Goal: Task Accomplishment & Management: Use online tool/utility

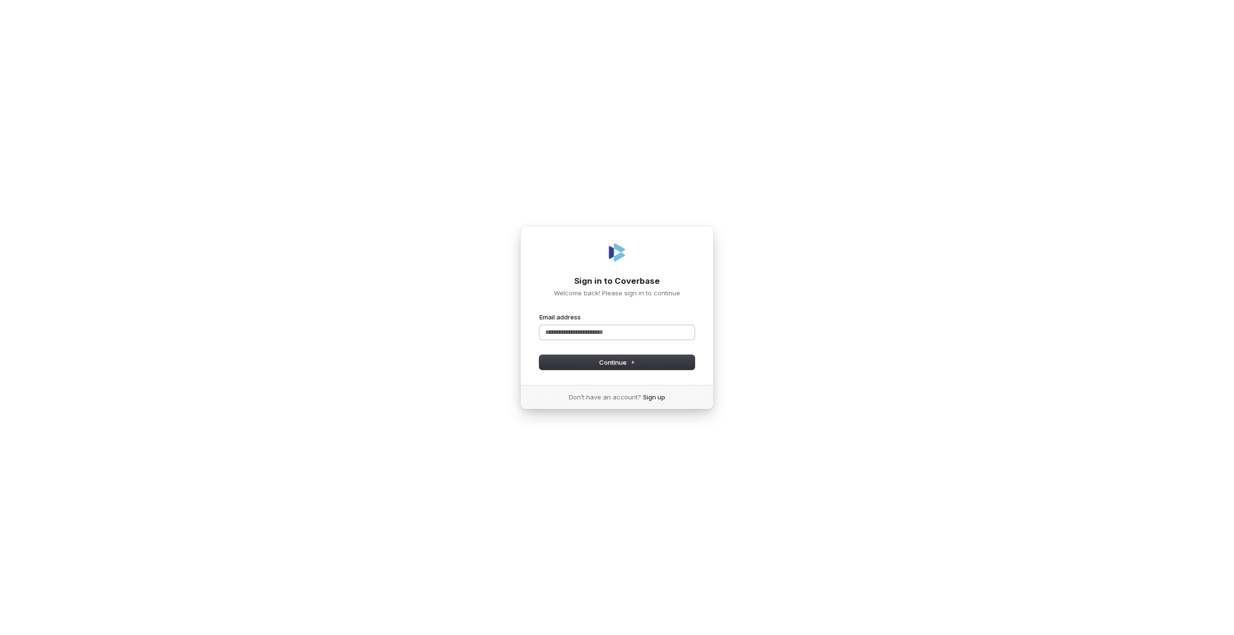
click at [618, 335] on input "Email address" at bounding box center [616, 332] width 155 height 14
type input "****"
click at [0, 635] on com-1password-button at bounding box center [0, 635] width 0 height 0
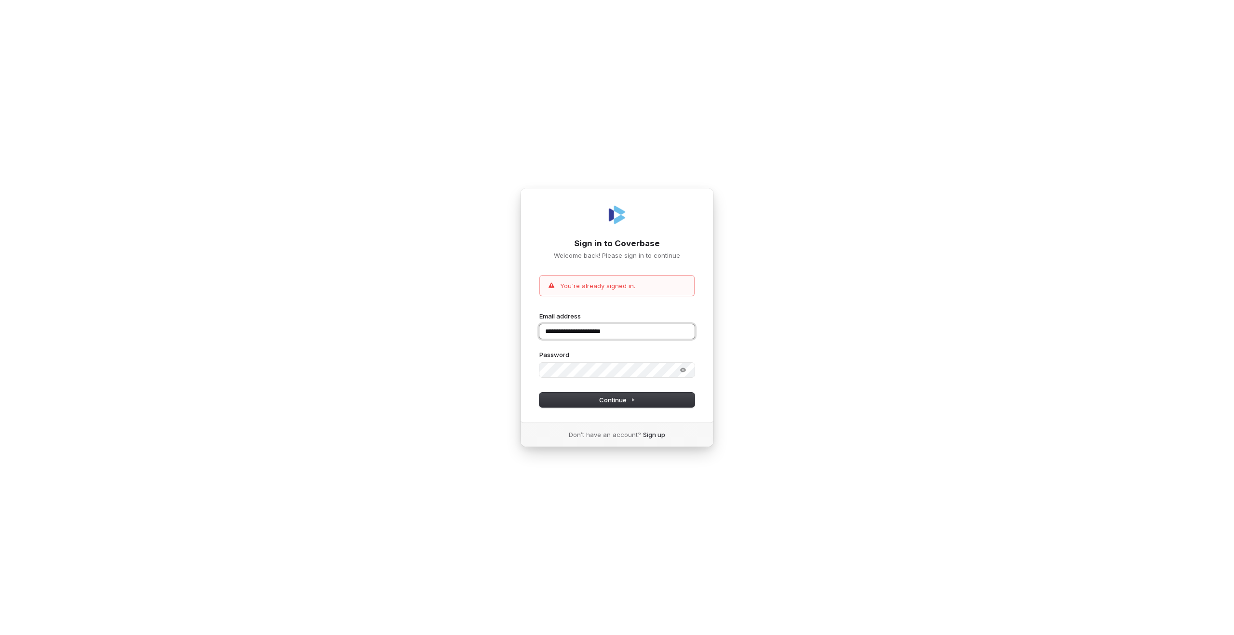
click at [589, 330] on input "**********" at bounding box center [616, 331] width 155 height 14
type input "**********"
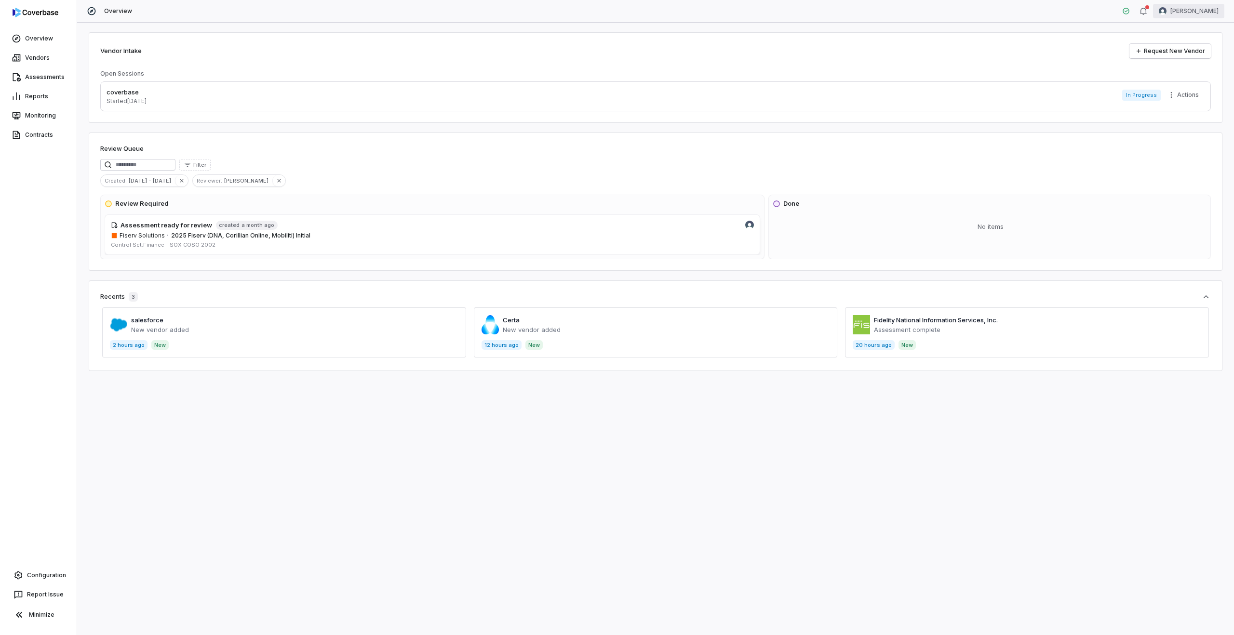
click at [1197, 12] on html "Overview Vendors Assessments Reports Monitoring Contracts Configuration Report …" at bounding box center [617, 317] width 1234 height 635
click at [1191, 90] on div "Log out" at bounding box center [1184, 88] width 74 height 15
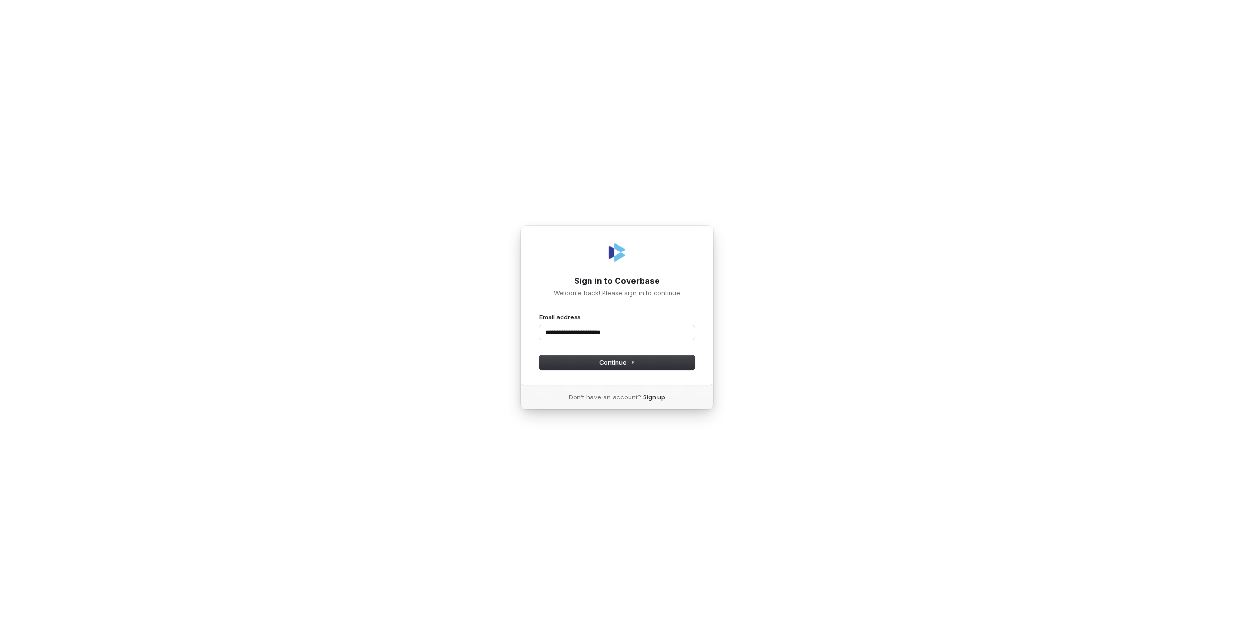
type input "**********"
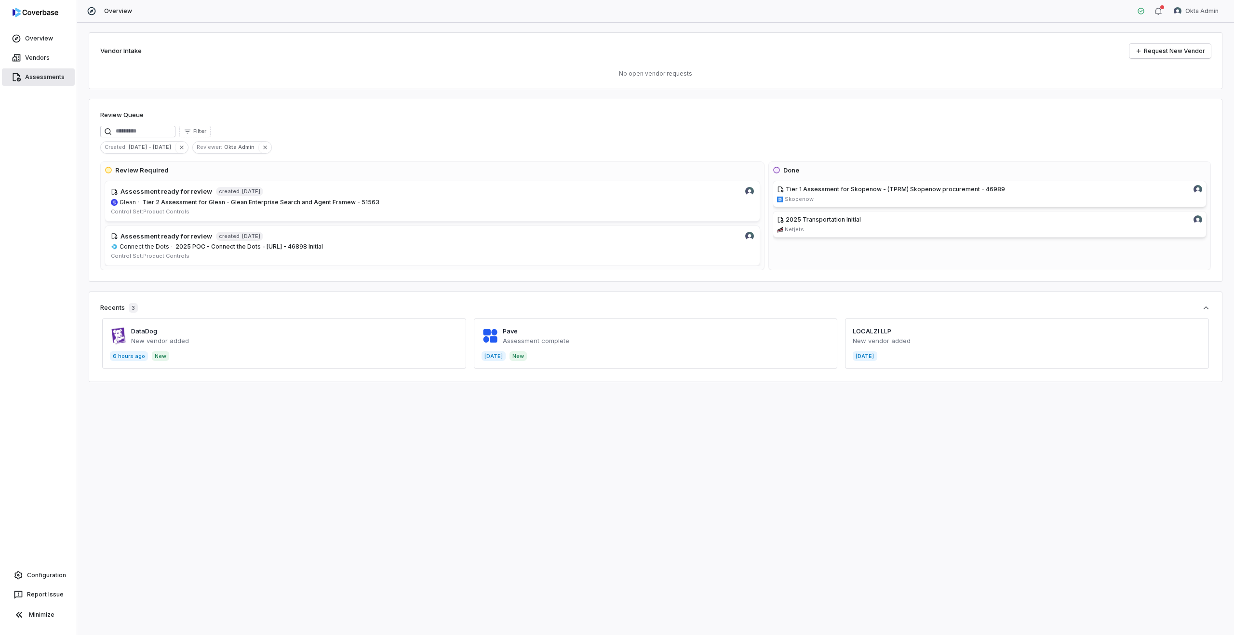
click at [40, 80] on link "Assessments" at bounding box center [38, 76] width 73 height 17
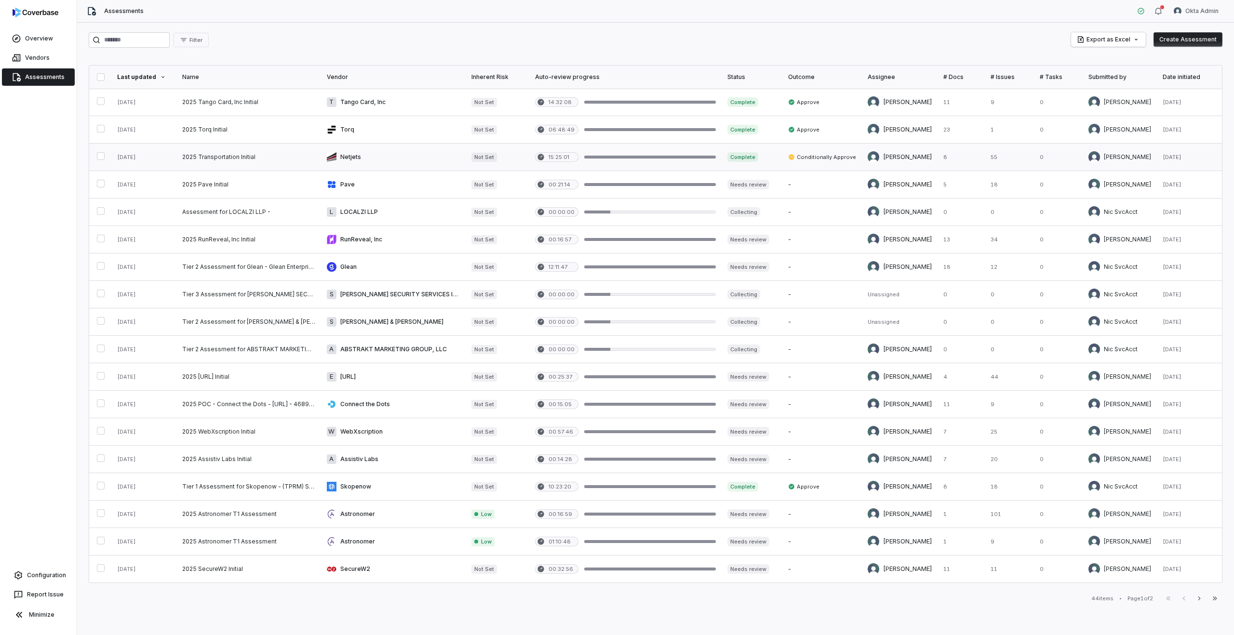
click at [372, 157] on link at bounding box center [393, 157] width 145 height 27
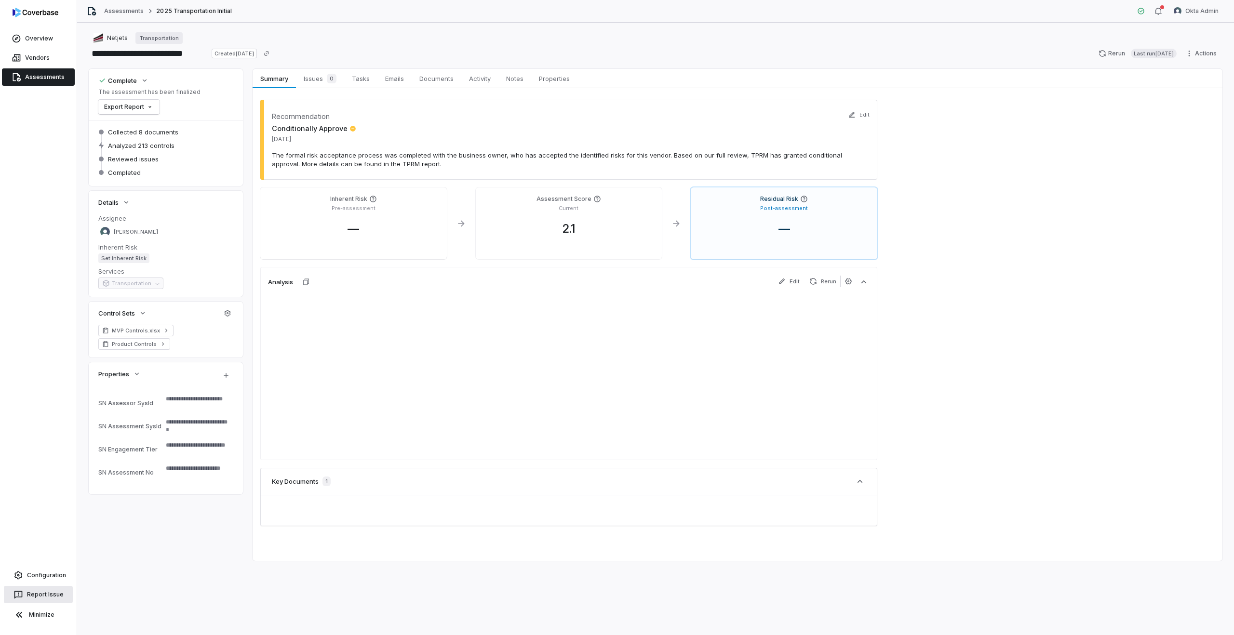
click at [33, 598] on button "Report Issue" at bounding box center [38, 594] width 69 height 17
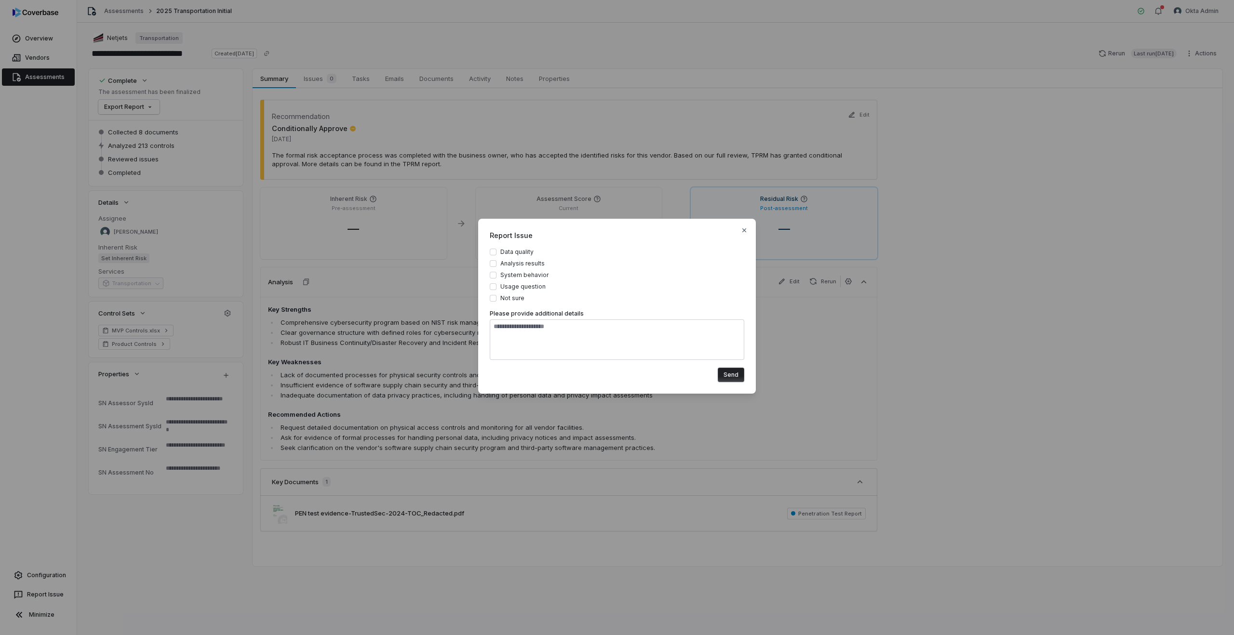
click at [407, 210] on div "Report Issue Data quality Analysis results System behavior Usage question Not s…" at bounding box center [617, 317] width 1234 height 228
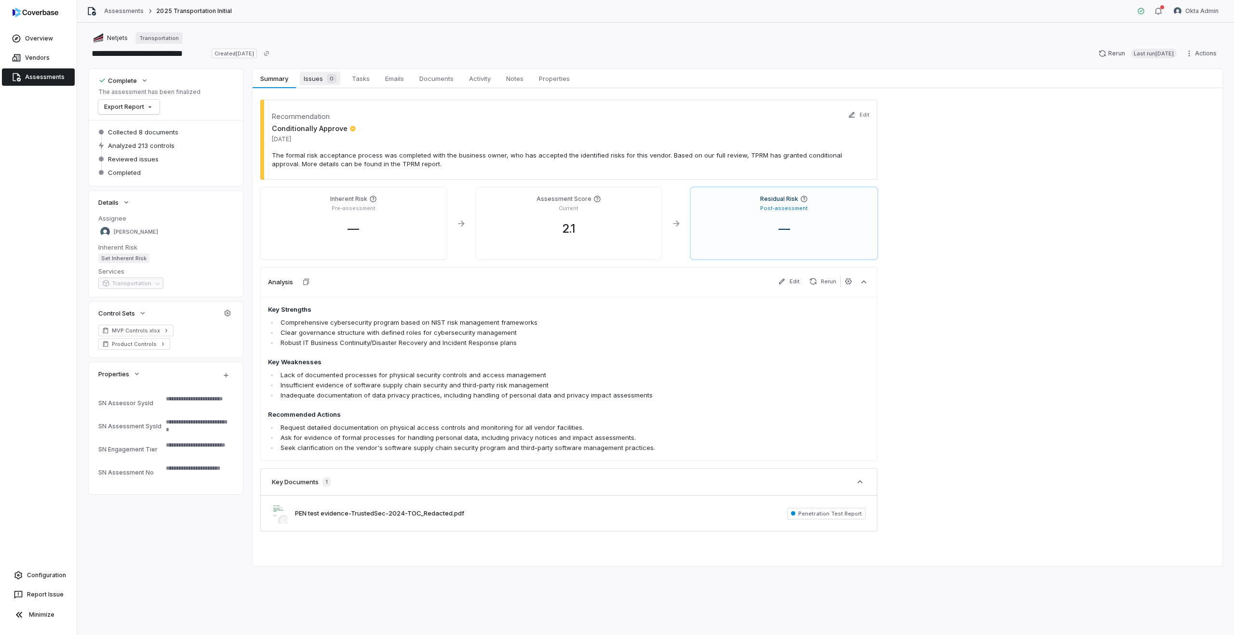
click at [314, 73] on span "Issues 0" at bounding box center [320, 78] width 40 height 13
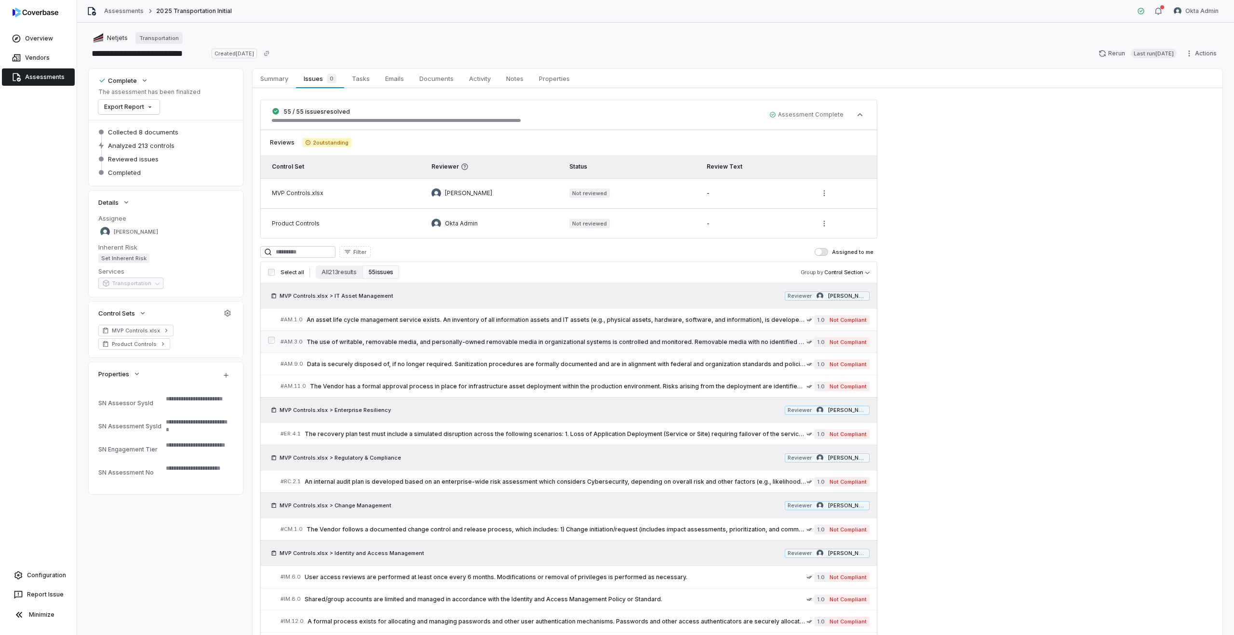
click at [420, 340] on span "The use of writable, removable media, and personally-owned removable media in o…" at bounding box center [557, 342] width 500 height 8
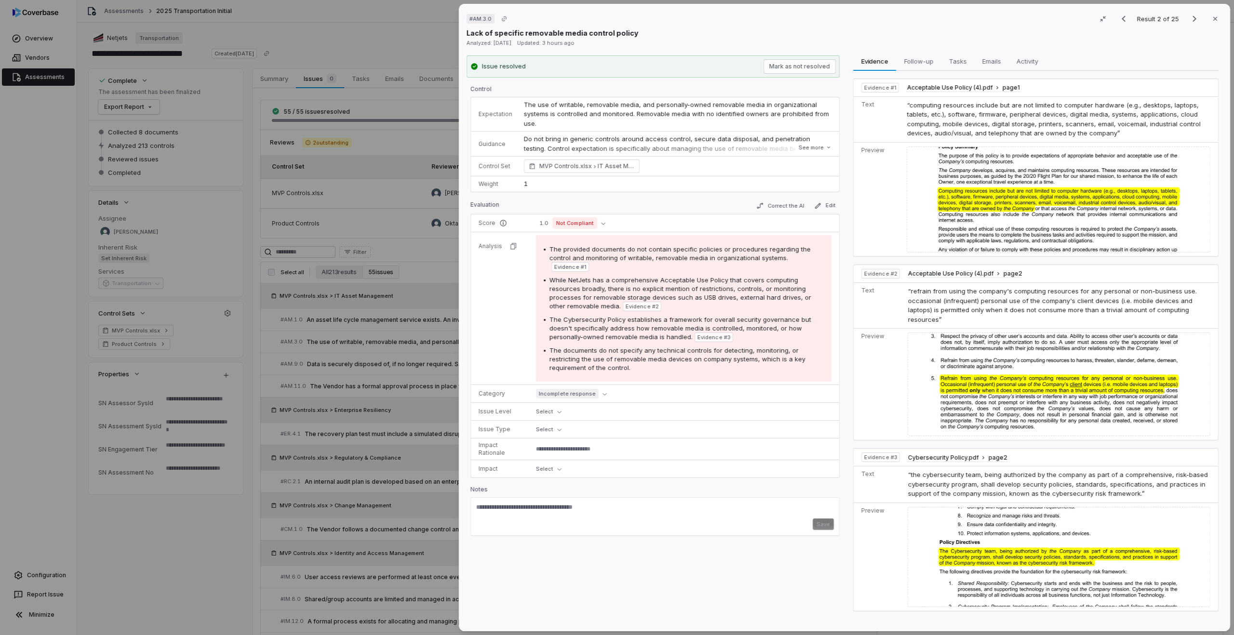
click at [32, 594] on div "# AM.3.0 Result 2 of 25 Close Lack of specific removable media control policy A…" at bounding box center [617, 317] width 1234 height 635
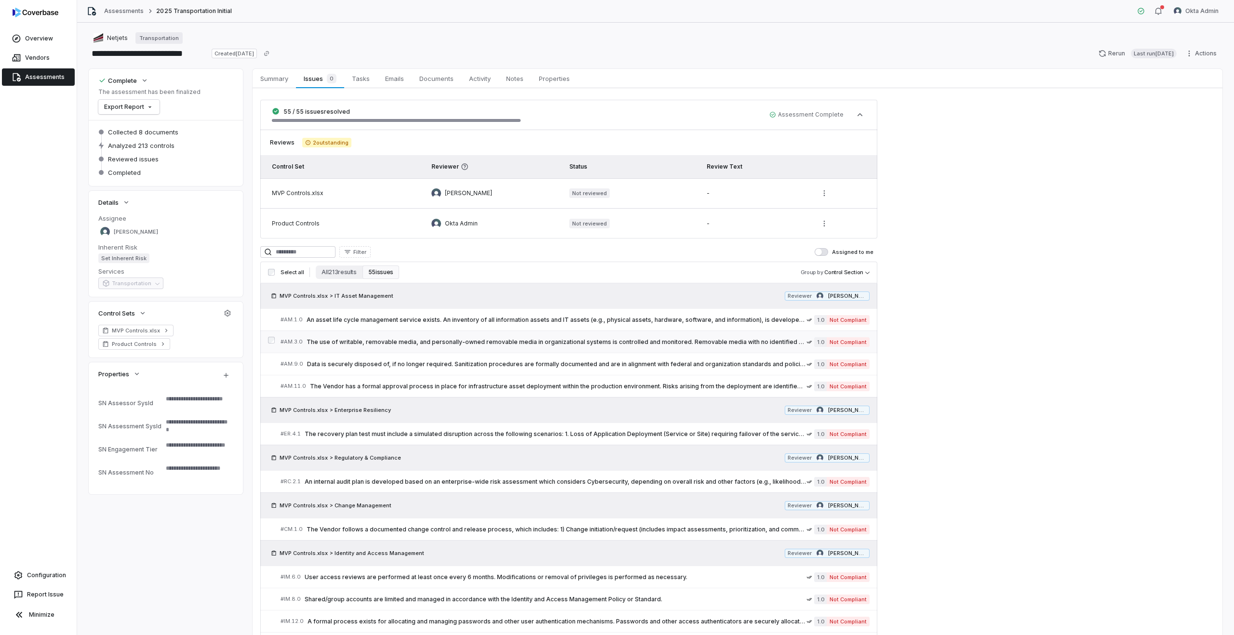
click at [342, 340] on span "The use of writable, removable media, and personally-owned removable media in o…" at bounding box center [557, 342] width 500 height 8
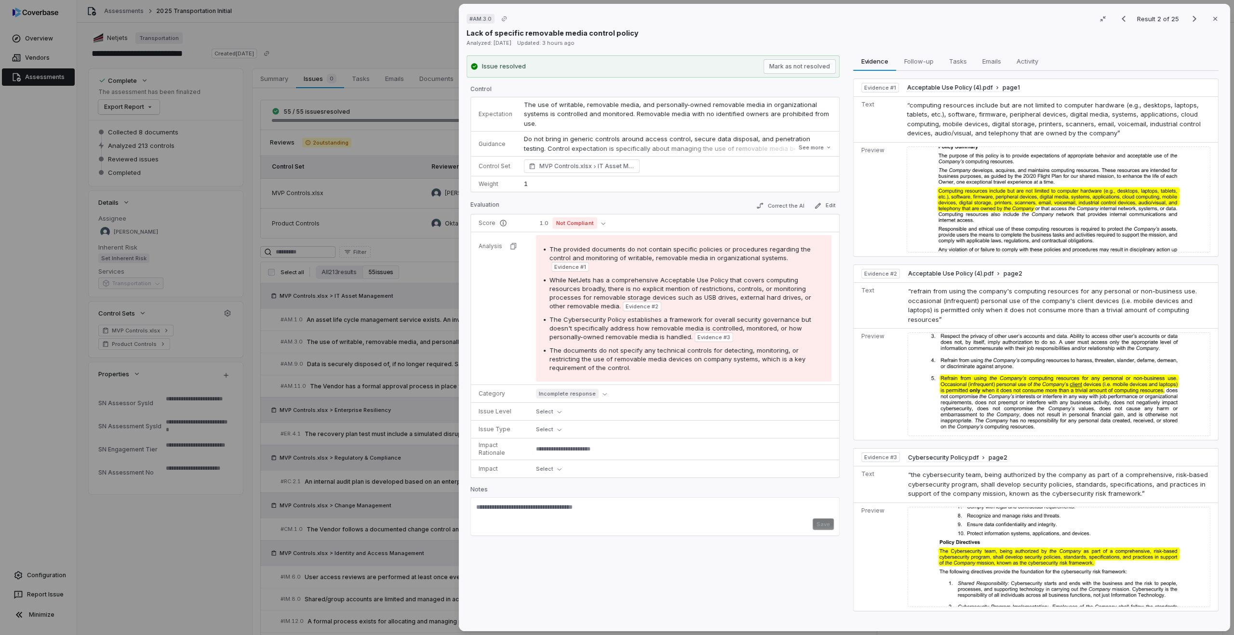
click at [32, 601] on div "# AM.3.0 Result 2 of 25 Close Lack of specific removable media control policy A…" at bounding box center [617, 317] width 1234 height 635
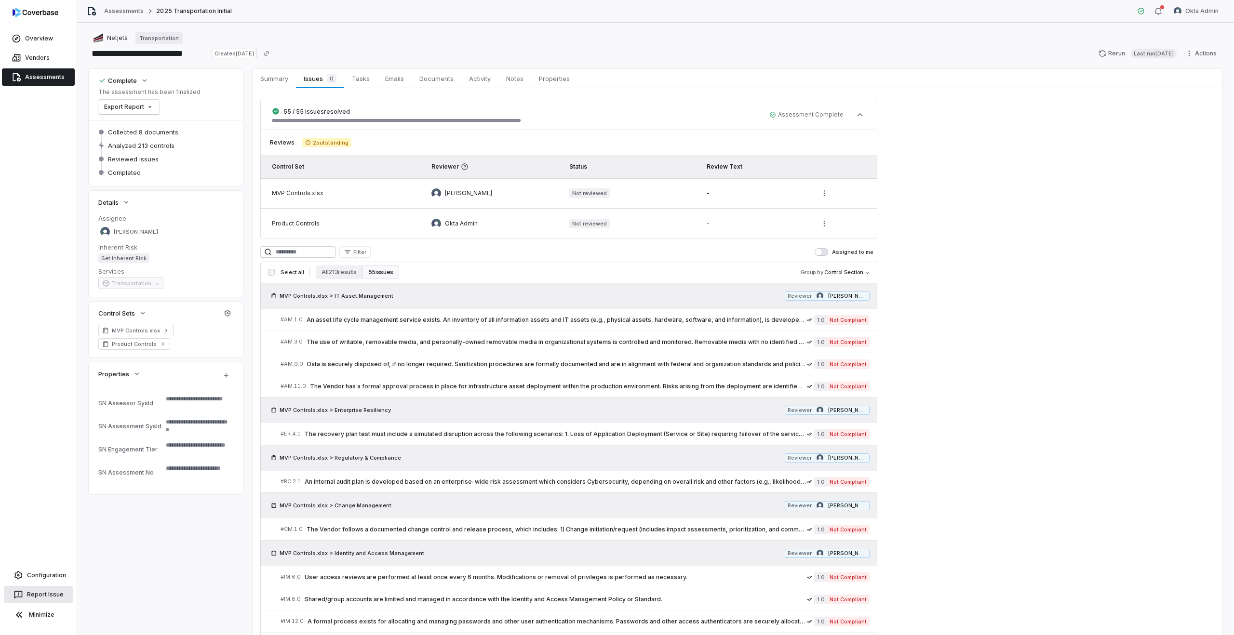
click at [37, 598] on button "Report Issue" at bounding box center [38, 594] width 69 height 17
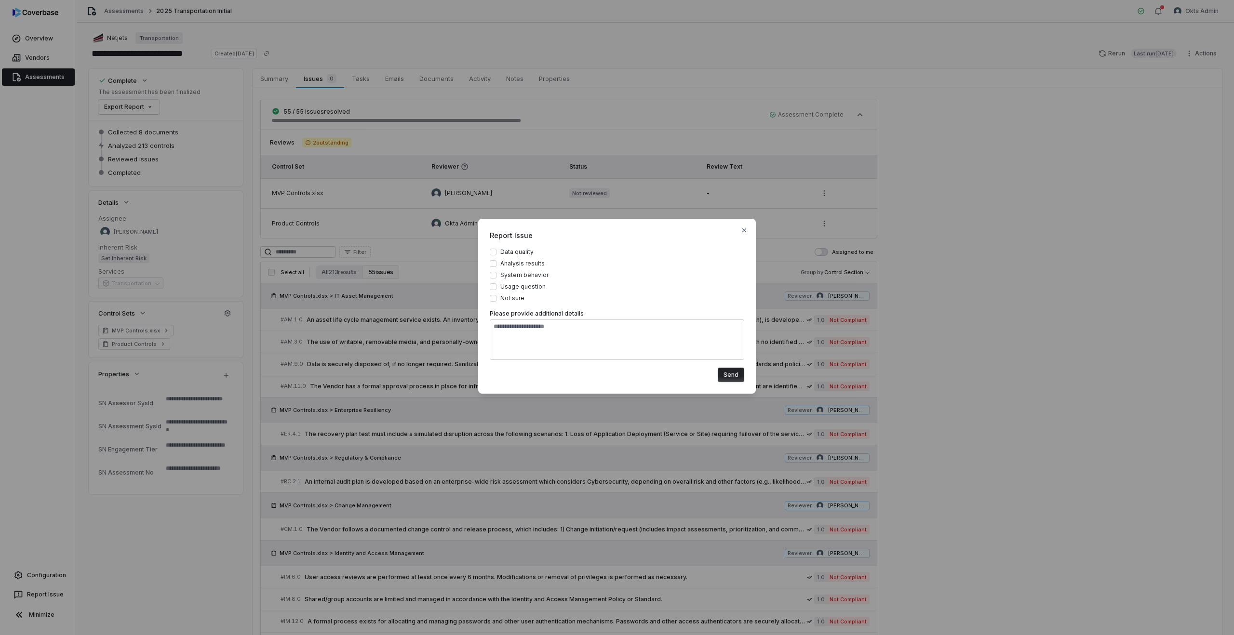
click at [484, 281] on div "Report Issue Data quality Analysis results System behavior Usage question Not s…" at bounding box center [617, 306] width 278 height 175
click at [409, 345] on div "Report Issue Data quality Analysis results System behavior Usage question Not s…" at bounding box center [617, 317] width 1234 height 228
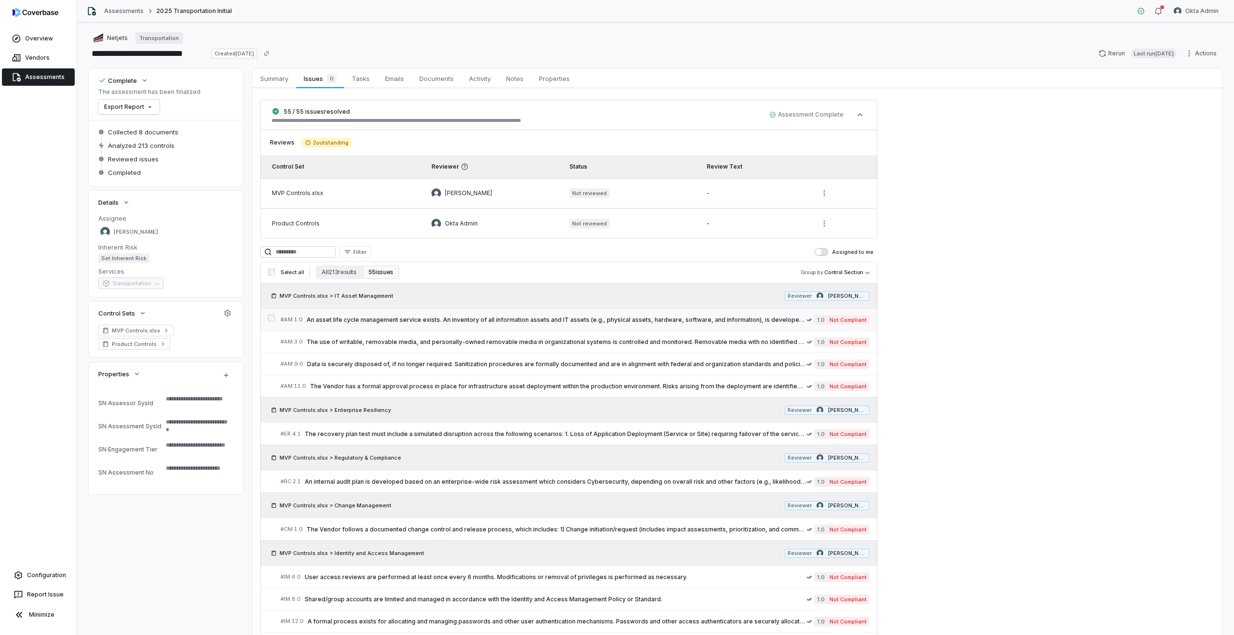
click at [364, 323] on span "An asset life cycle management service exists. An inventory of all information …" at bounding box center [557, 320] width 500 height 8
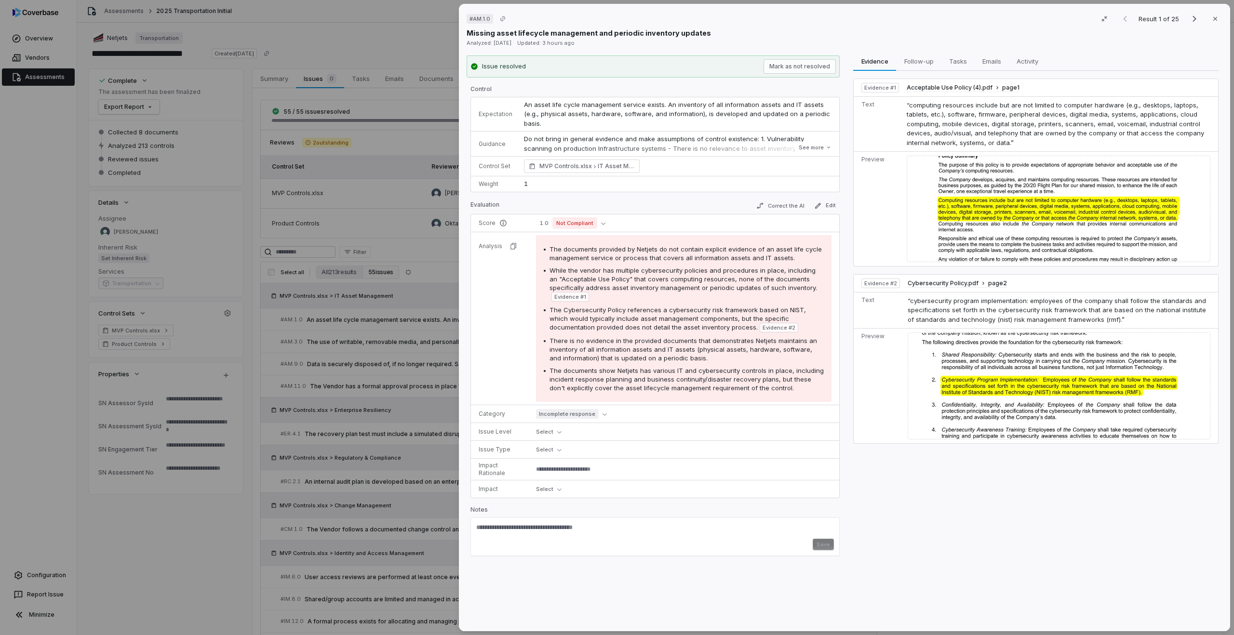
click at [269, 333] on div "# AM.1.0 Result 1 of 25 Close Missing asset lifecycle management and periodic i…" at bounding box center [617, 317] width 1234 height 635
type textarea "*"
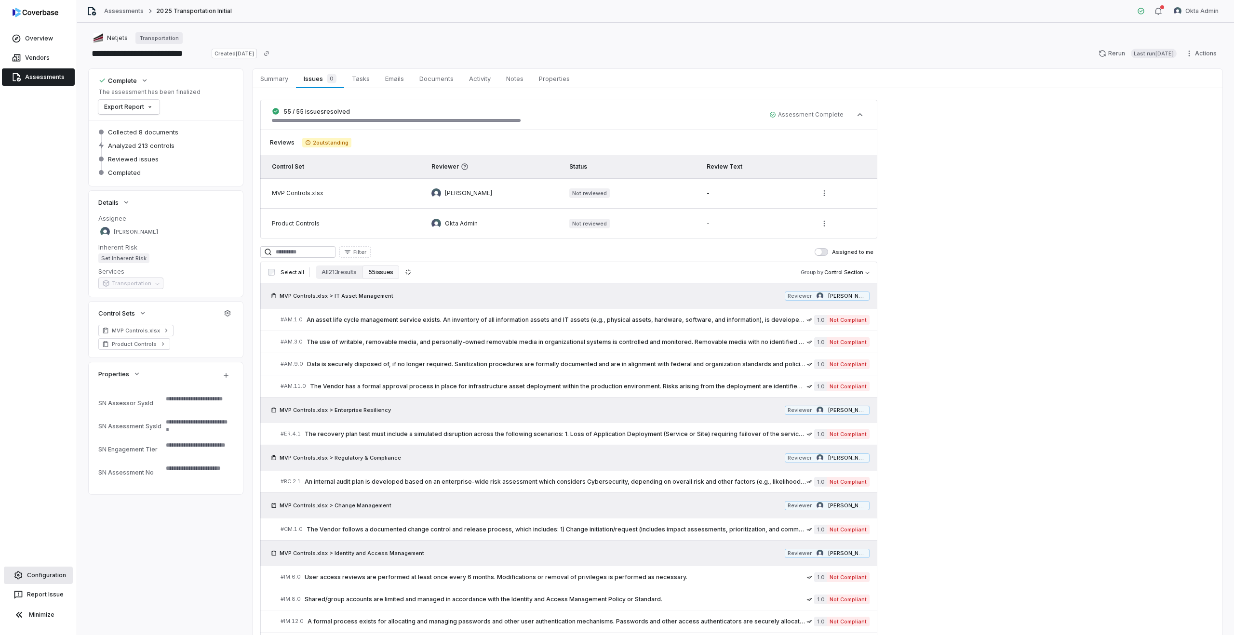
click at [45, 580] on link "Configuration" at bounding box center [38, 575] width 69 height 17
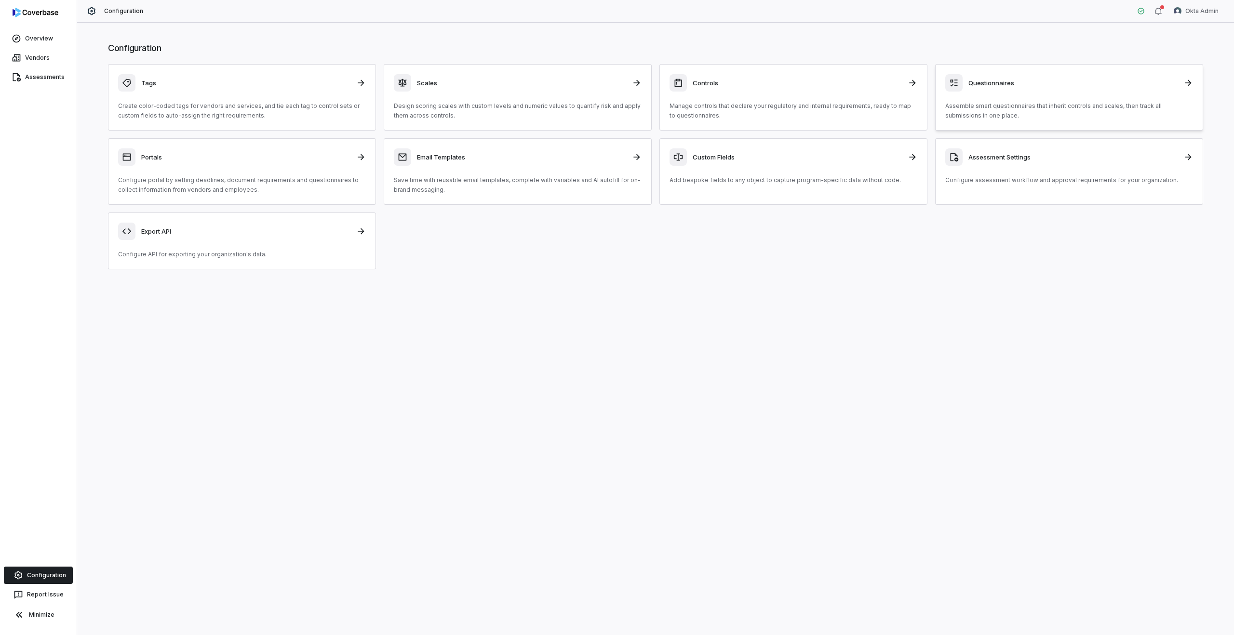
click at [1002, 94] on div "Questionnaires Assemble smart questionnaires that inherit controls and scales, …" at bounding box center [1069, 97] width 248 height 46
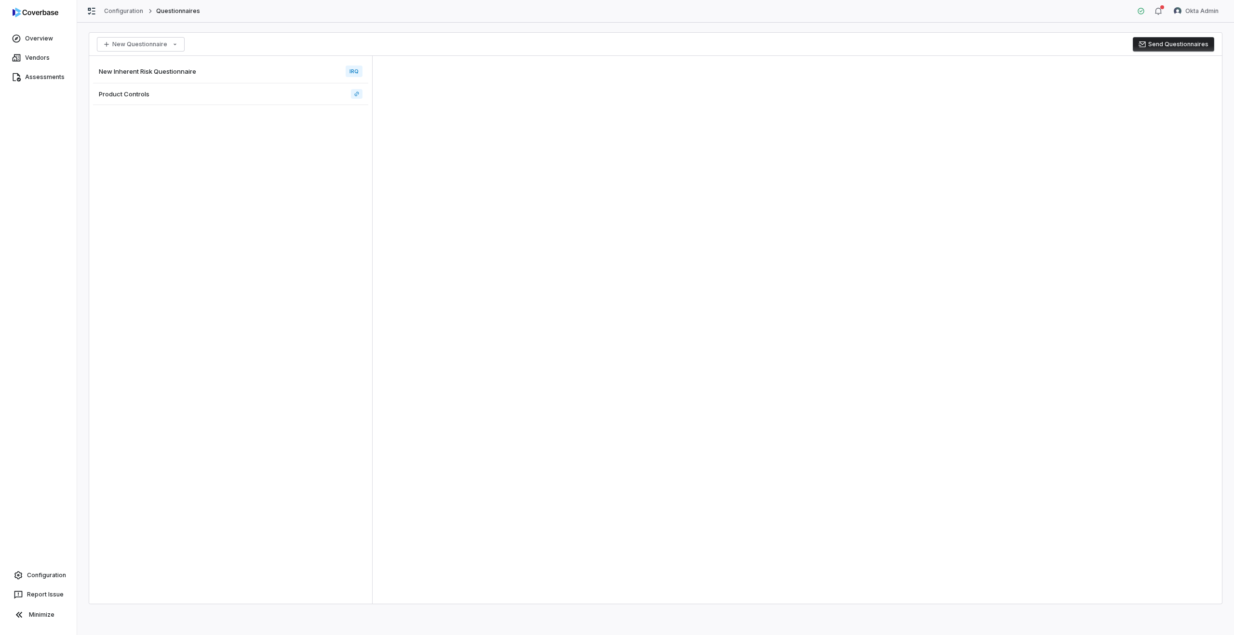
click at [200, 72] on div "New Inherent Risk Questionnaire IRQ" at bounding box center [230, 72] width 275 height 24
